Goal: Task Accomplishment & Management: Use online tool/utility

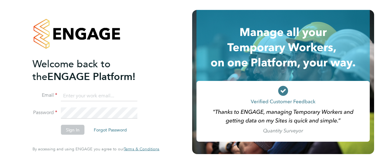
type input "adam.burden@uk.g4s.com"
click at [74, 129] on button "Sign In" at bounding box center [73, 130] width 24 height 10
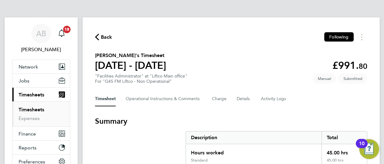
click at [326, 102] on div "Timesheet Operational Instructions & Comments Charge Details Activity Logs" at bounding box center [231, 98] width 272 height 15
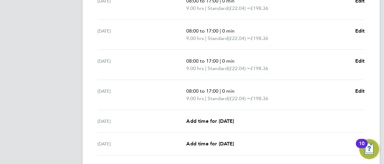
scroll to position [283, 0]
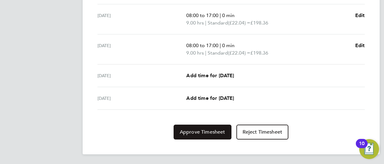
click at [210, 127] on button "Approve Timesheet" at bounding box center [203, 131] width 58 height 15
